Goal: Task Accomplishment & Management: Use online tool/utility

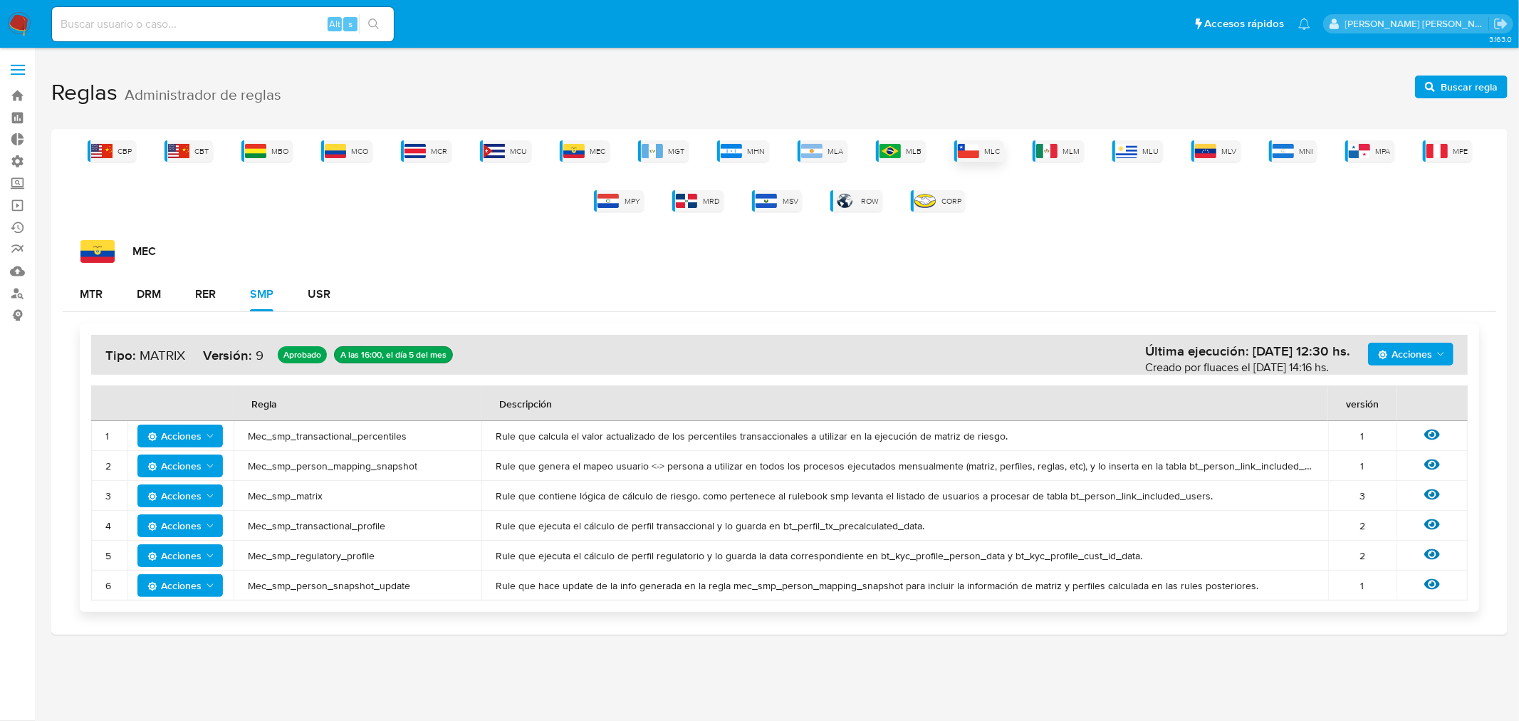
click at [966, 152] on img at bounding box center [968, 151] width 21 height 14
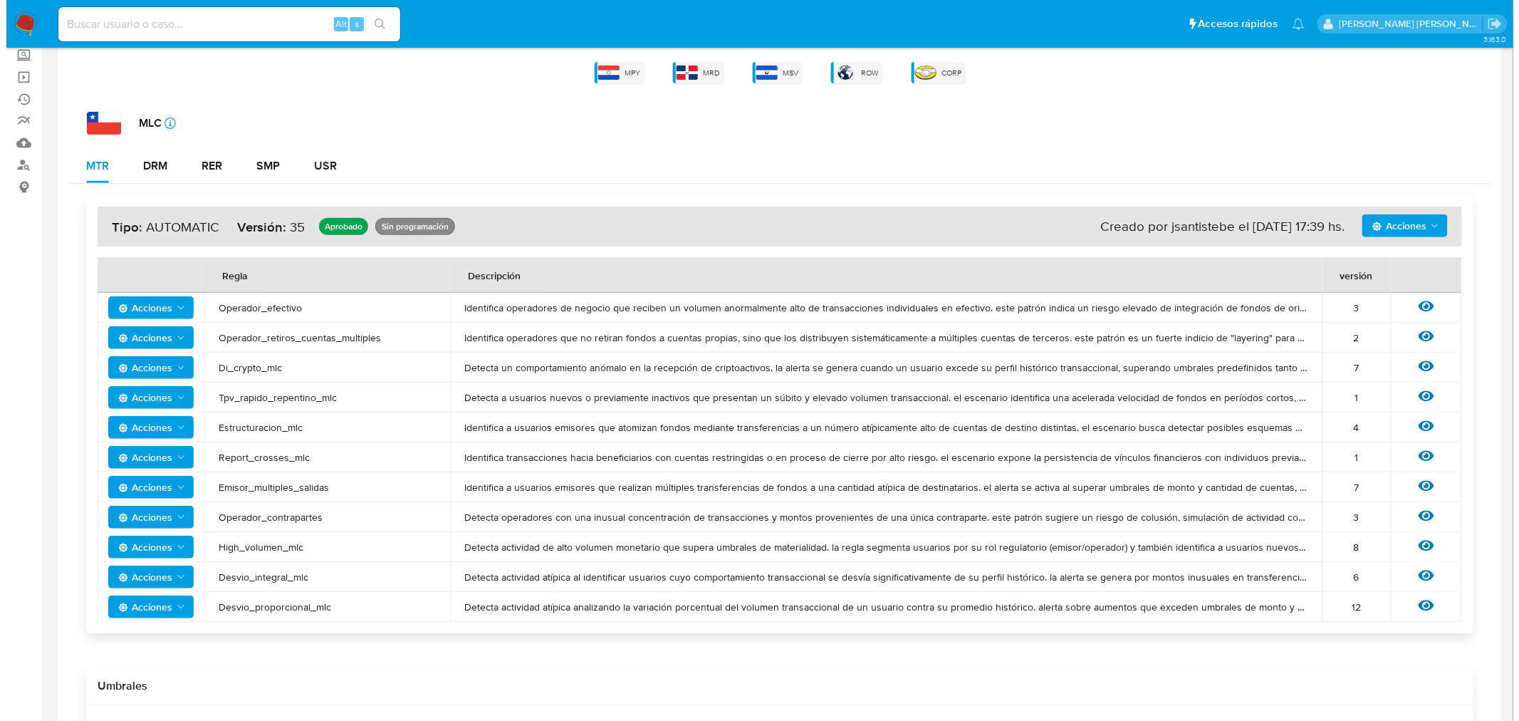
scroll to position [158, 0]
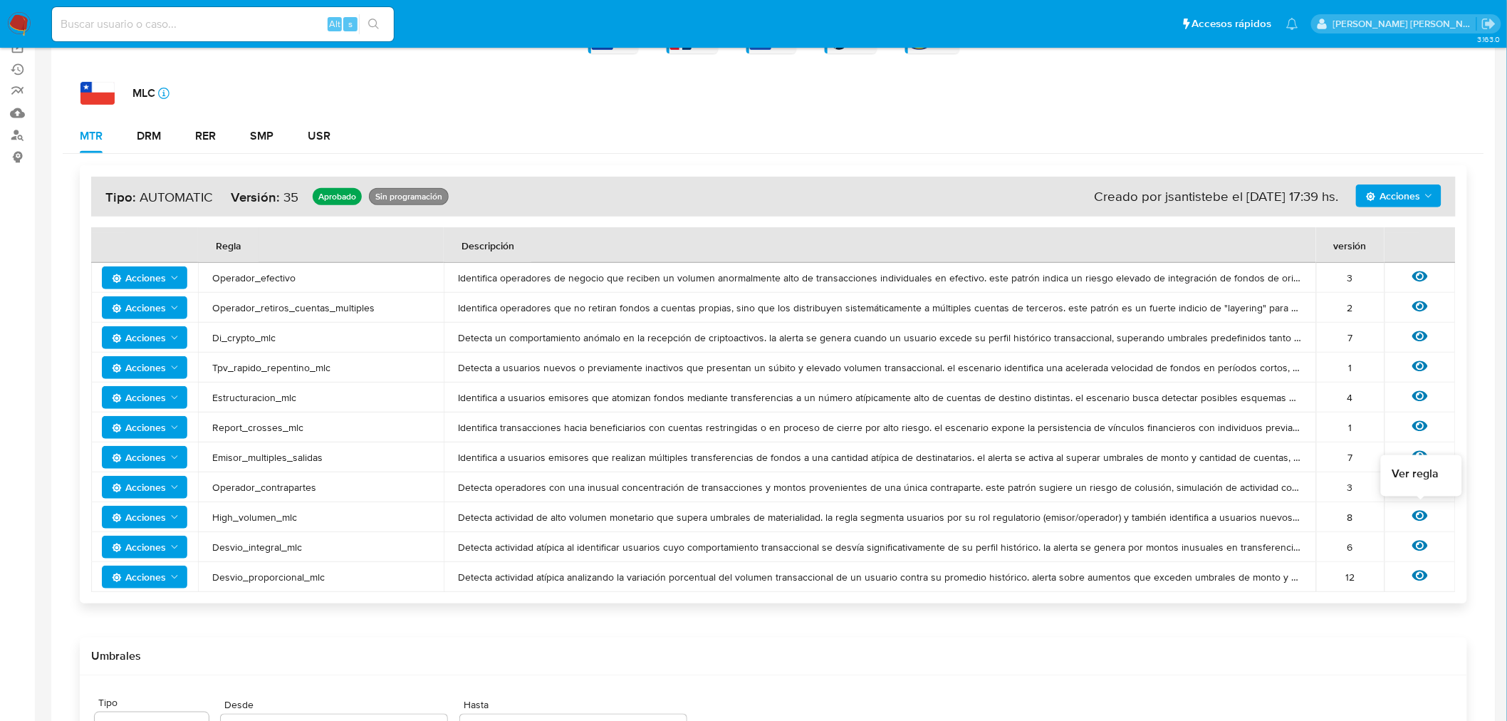
click at [1421, 511] on icon at bounding box center [1420, 516] width 16 height 11
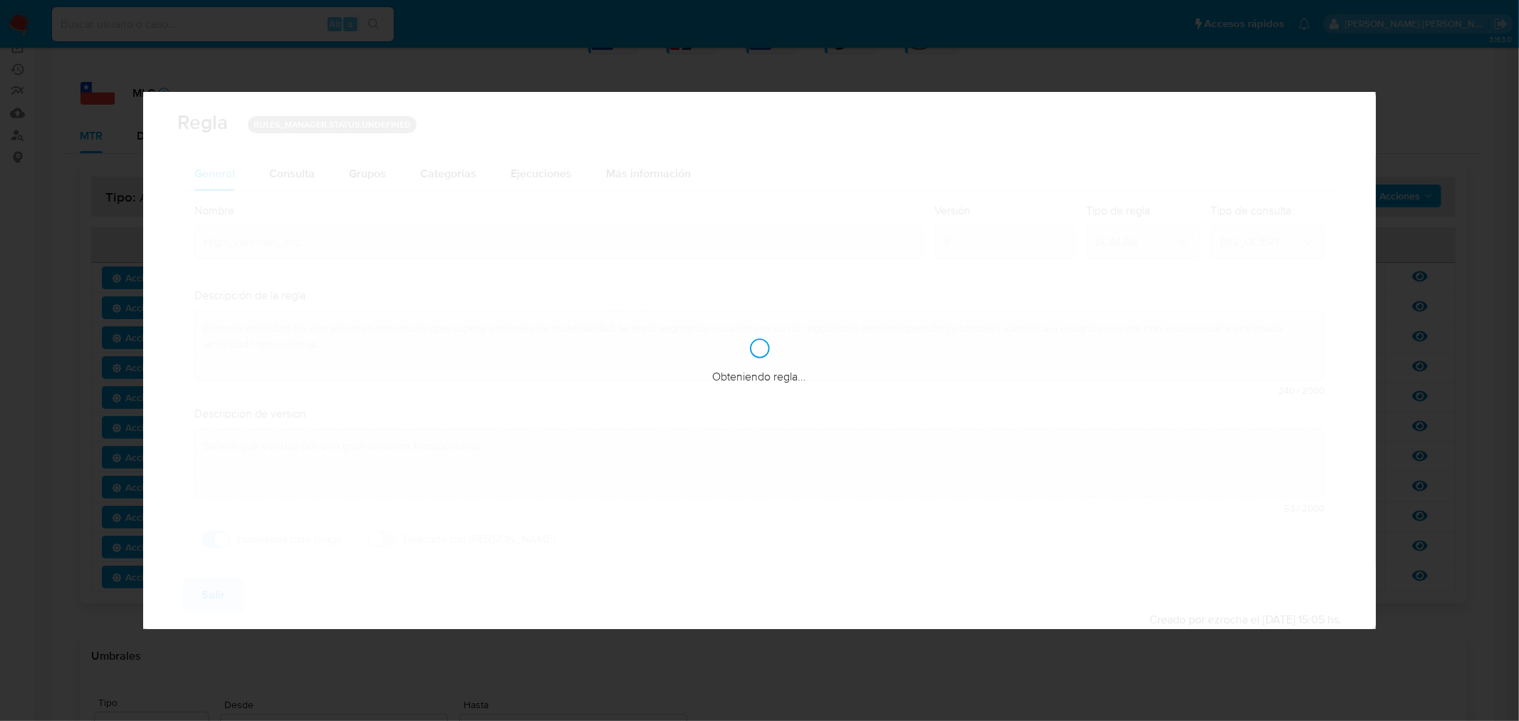
checkbox input "true"
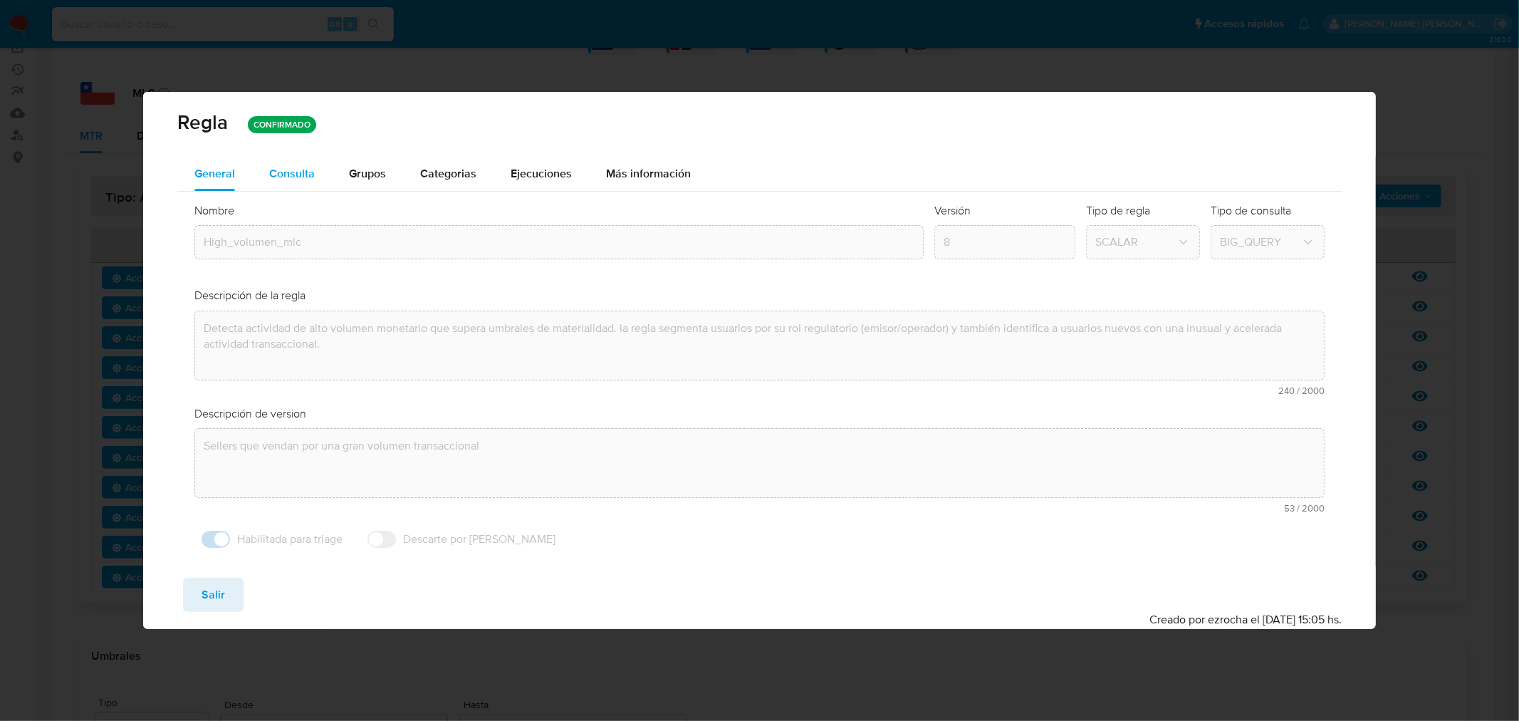
click at [298, 173] on div "Consulta" at bounding box center [292, 173] width 46 height 11
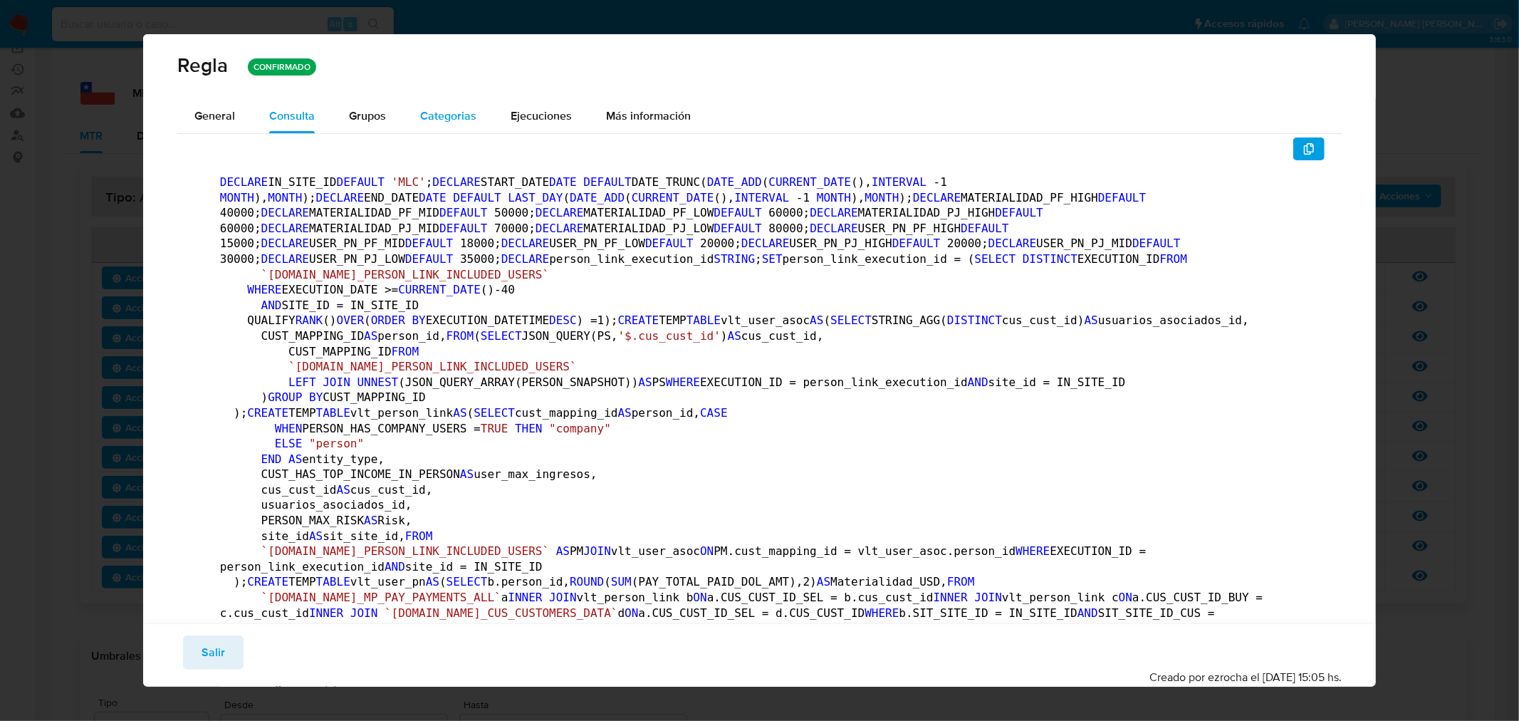
click at [420, 122] on span "Categorias" at bounding box center [448, 116] width 56 height 16
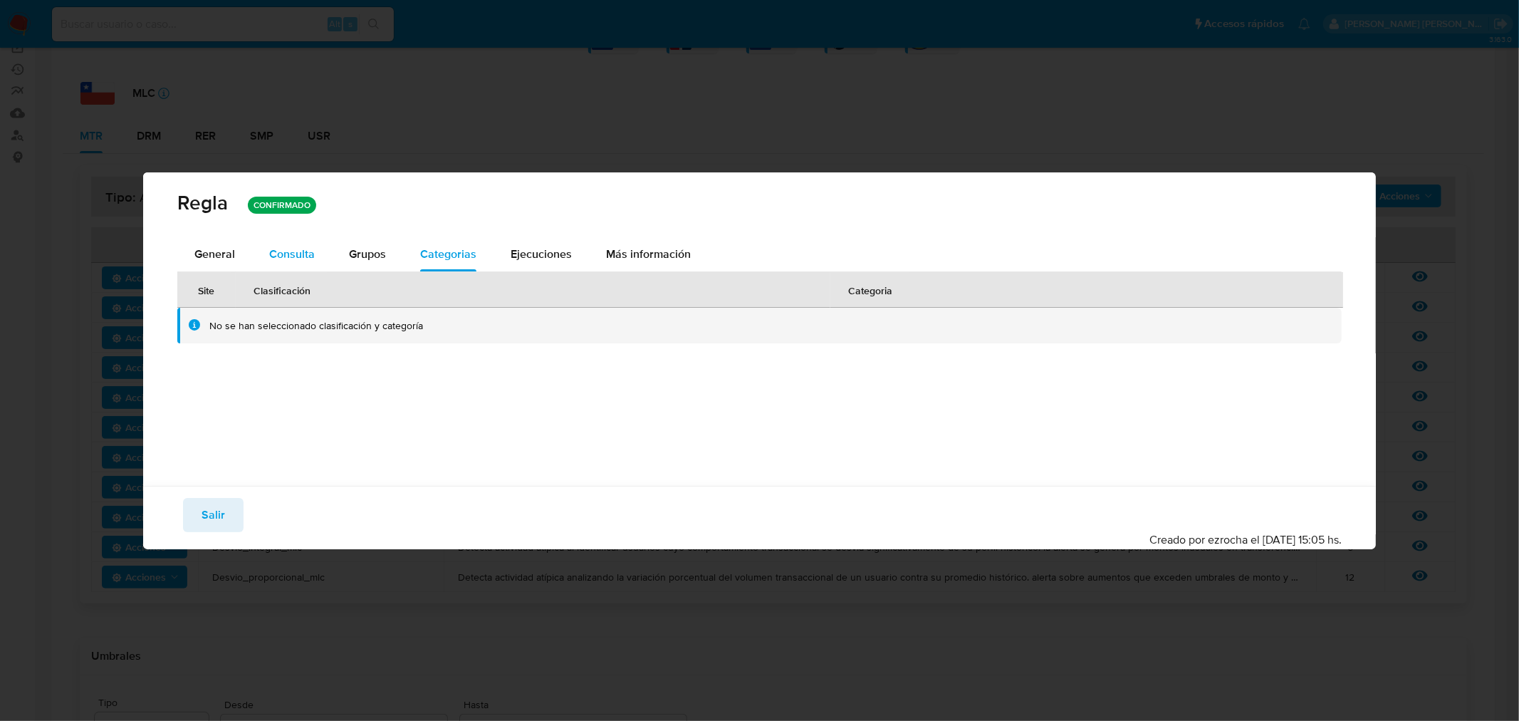
click at [271, 253] on div "Consulta" at bounding box center [292, 254] width 46 height 11
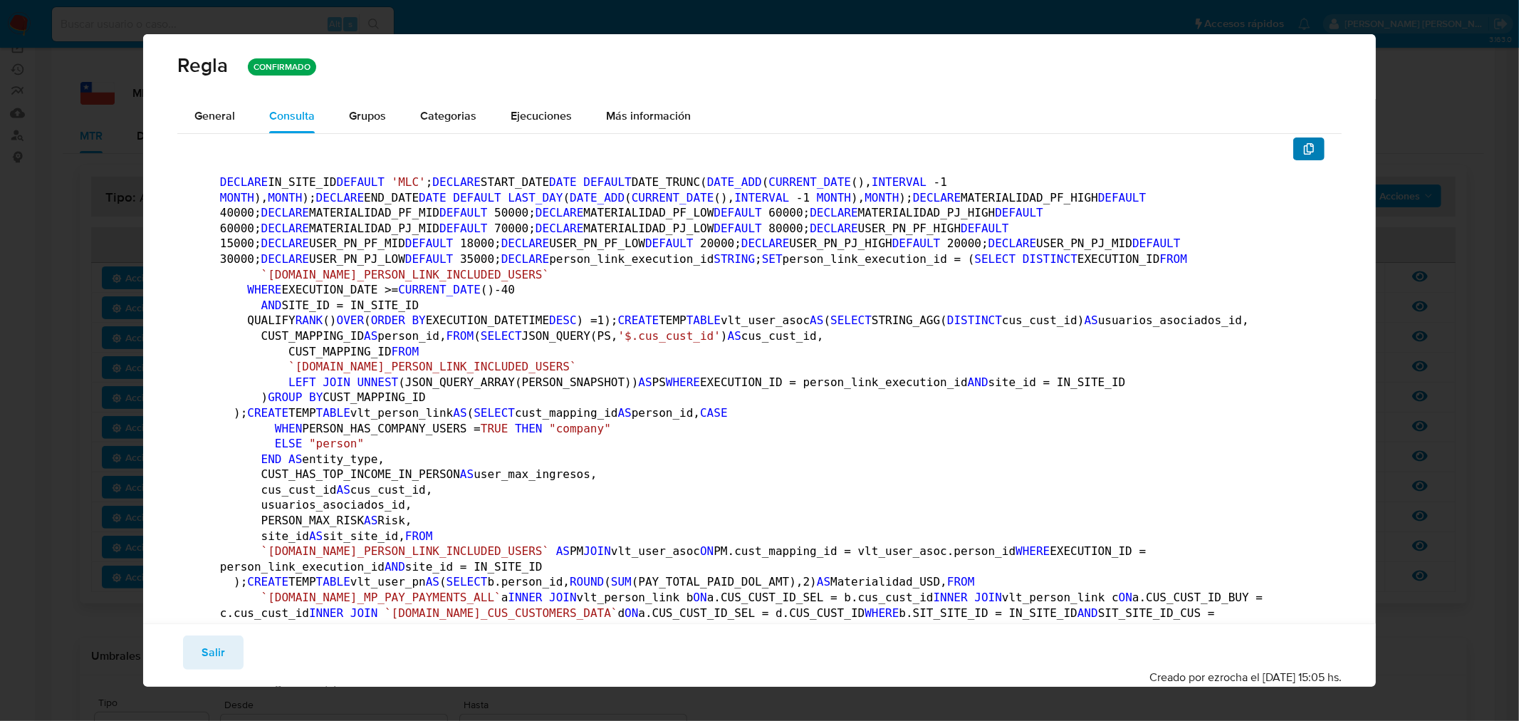
click at [1304, 150] on icon "button" at bounding box center [1309, 148] width 10 height 11
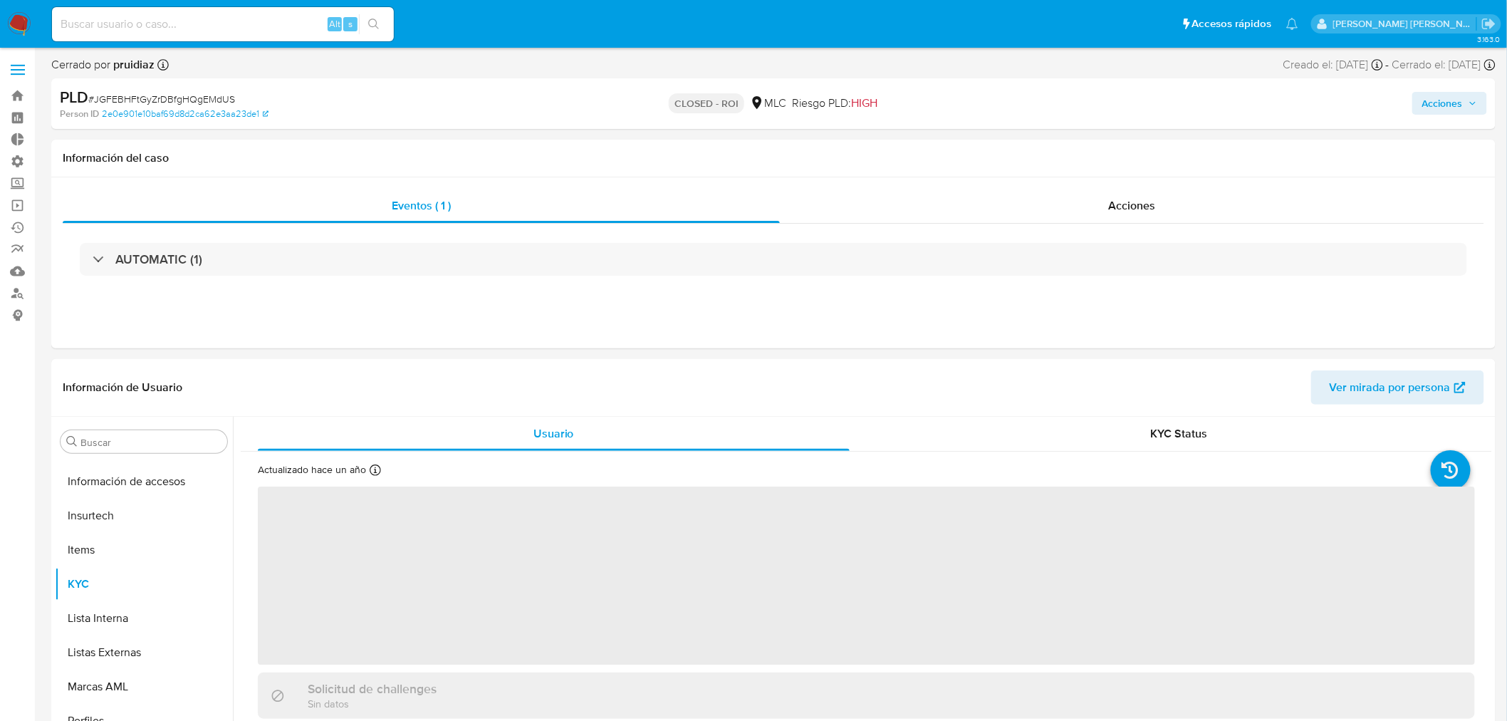
scroll to position [704, 0]
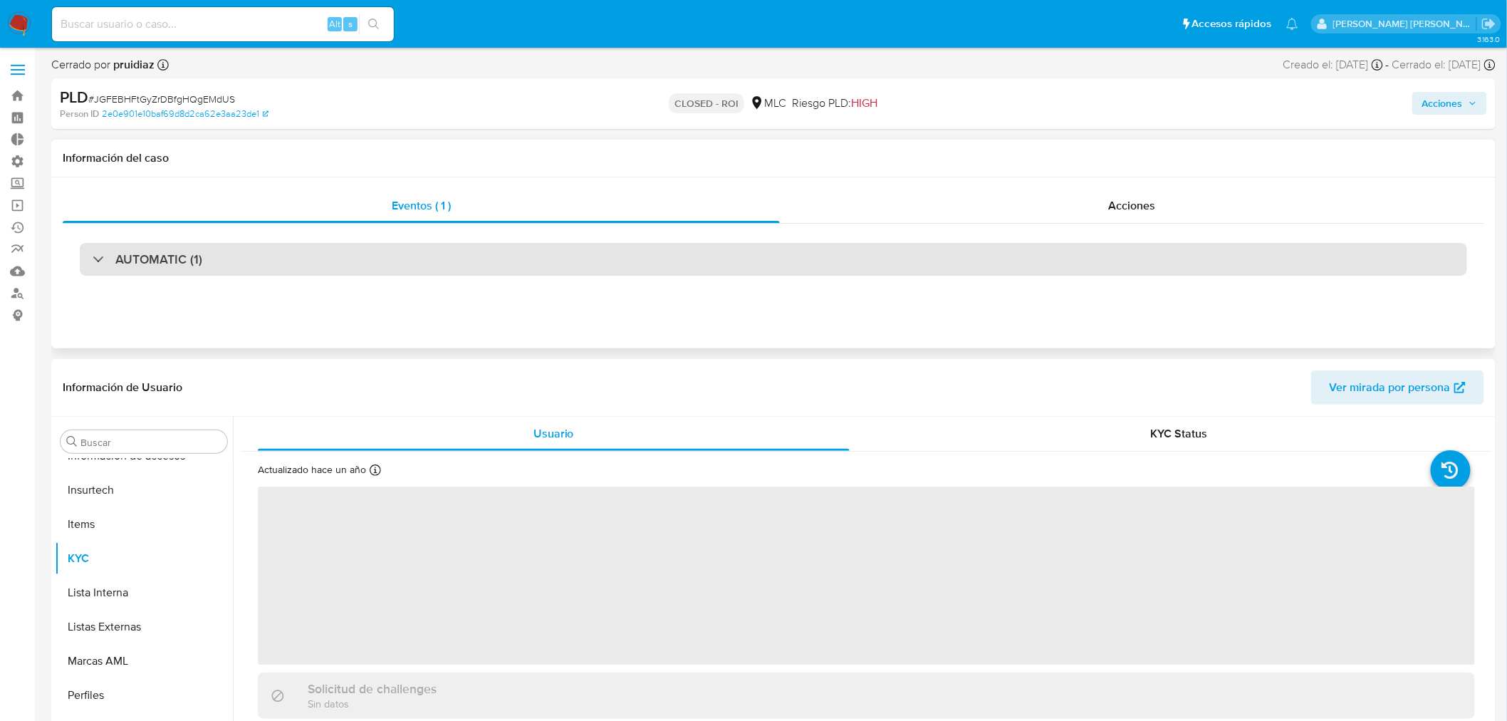
click at [131, 265] on h3 "AUTOMATIC (1)" at bounding box center [158, 259] width 87 height 16
select select "10"
